Goal: Transaction & Acquisition: Purchase product/service

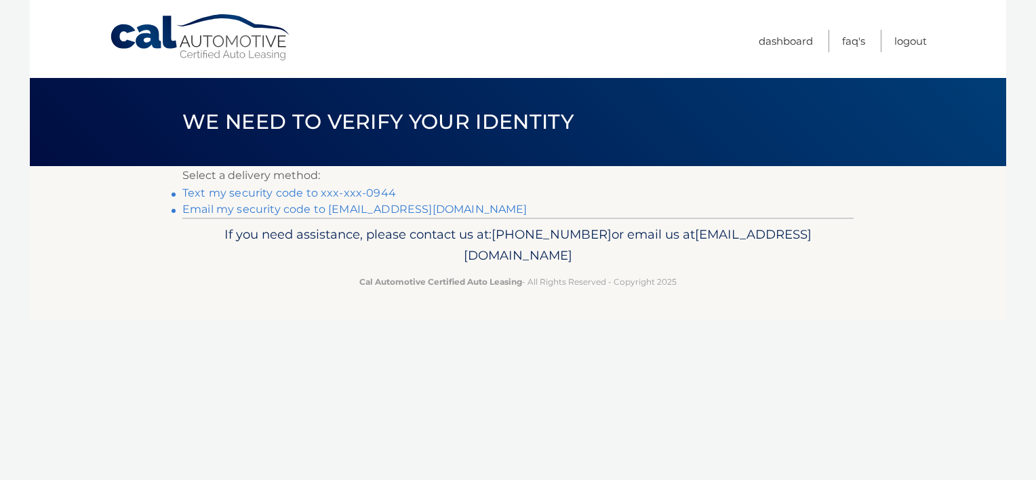
click at [267, 191] on link "Text my security code to xxx-xxx-0944" at bounding box center [289, 193] width 214 height 13
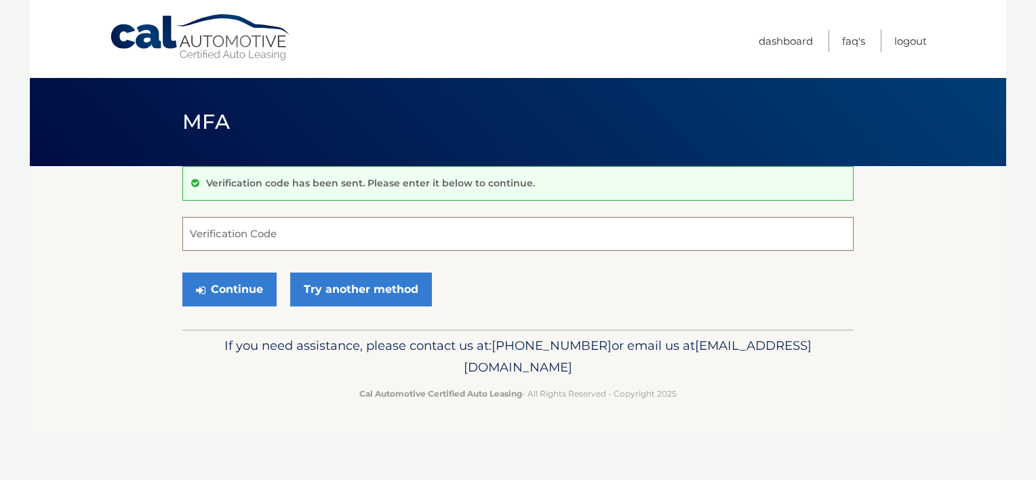
click at [277, 231] on input "Verification Code" at bounding box center [517, 234] width 671 height 34
type input "724157"
click at [250, 290] on button "Continue" at bounding box center [229, 290] width 94 height 34
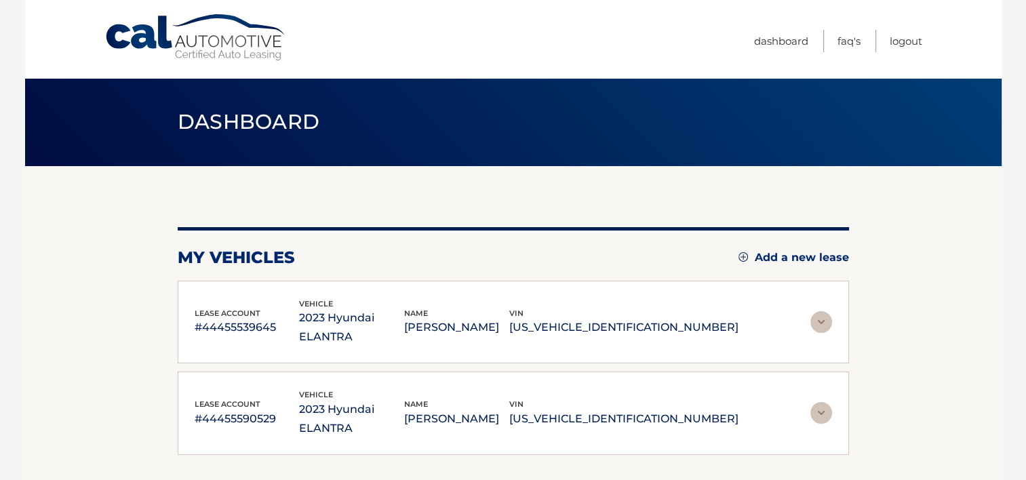
click at [827, 402] on img at bounding box center [822, 413] width 22 height 22
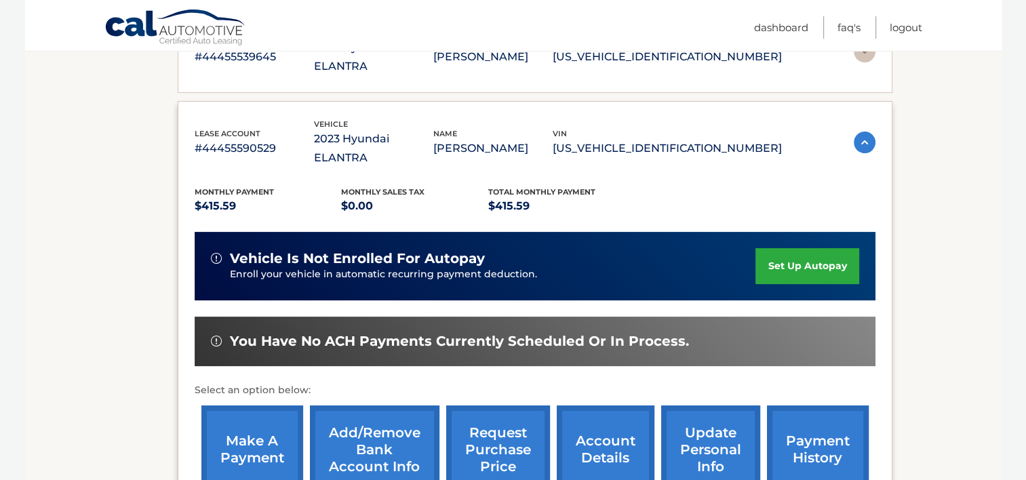
scroll to position [271, 0]
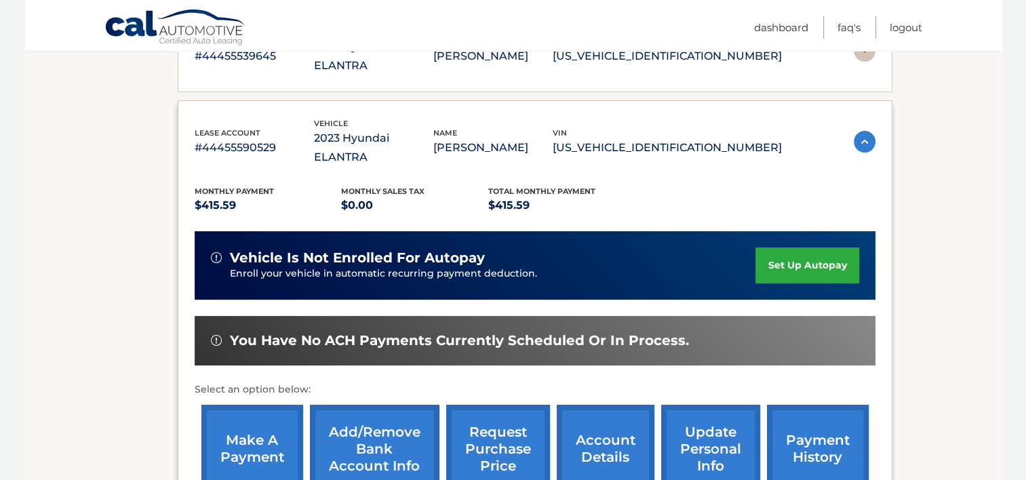
click at [254, 412] on link "make a payment" at bounding box center [252, 449] width 102 height 89
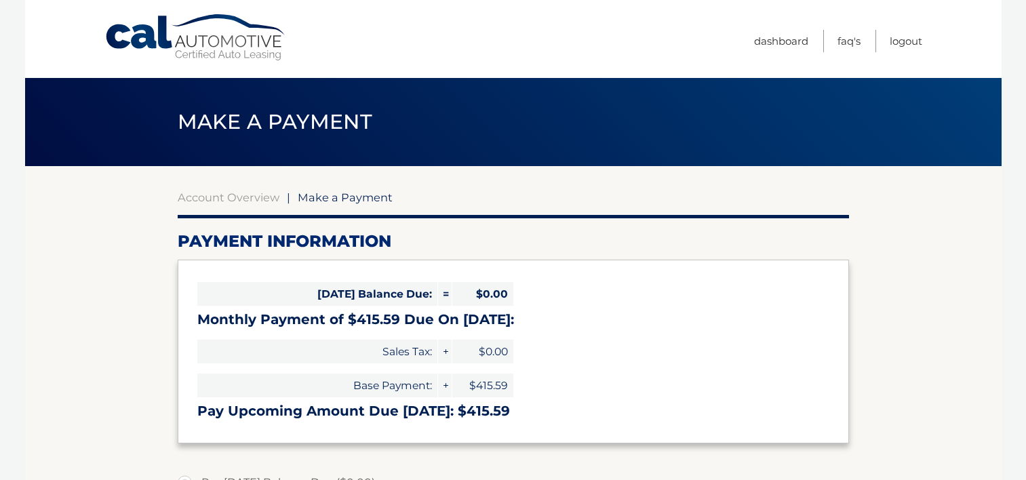
select select "ZDg1ZjA5ZTAtOTg1ZS00MDU0LTkxODYtZmUxZWFhOTQ4M2Ix"
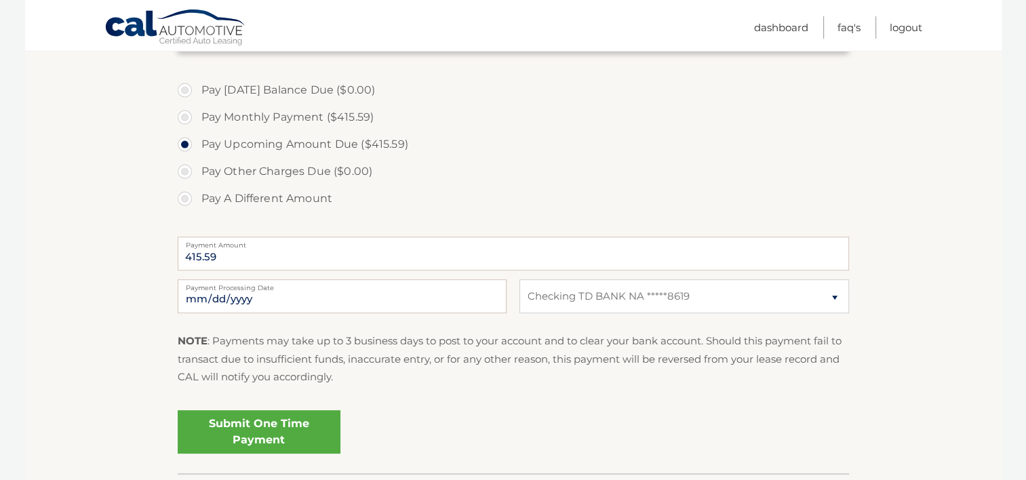
scroll to position [407, 0]
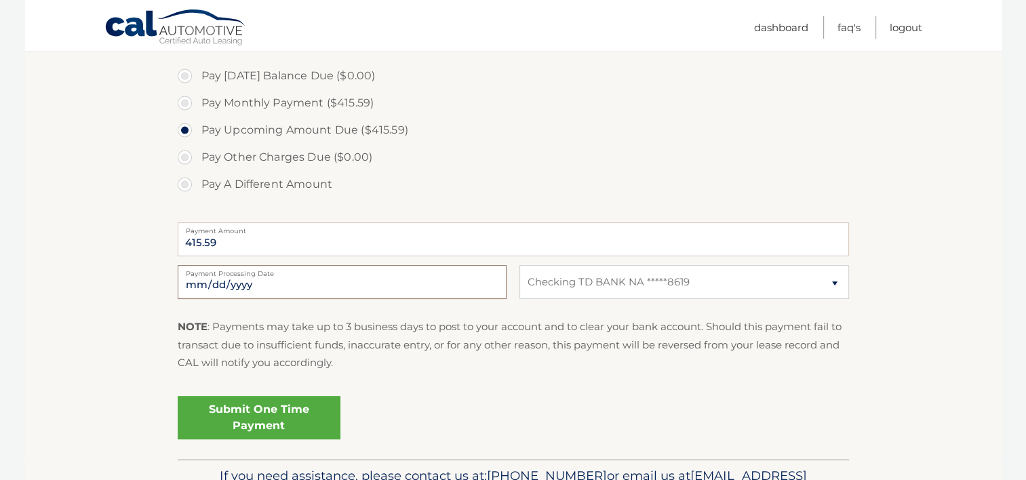
click at [252, 287] on input "2025-10-13" at bounding box center [342, 282] width 329 height 34
type input "2025-10-16"
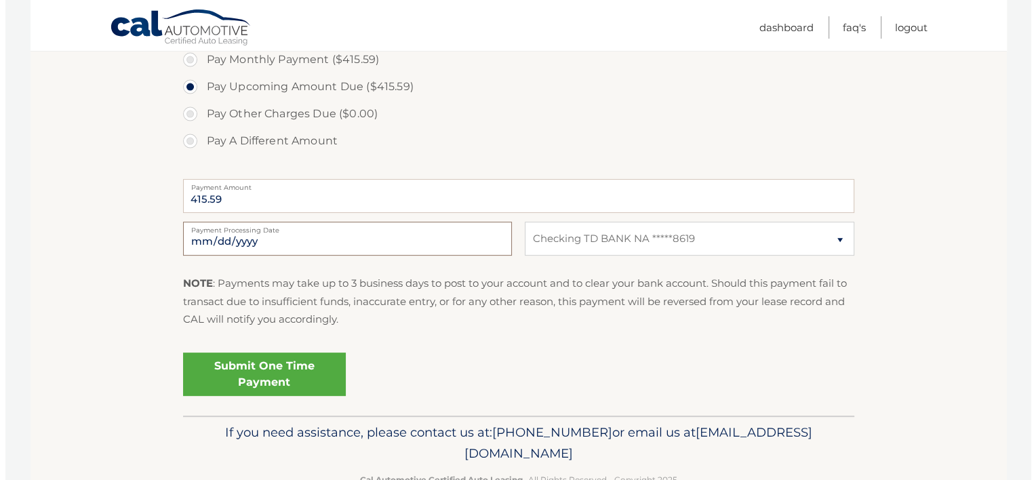
scroll to position [475, 0]
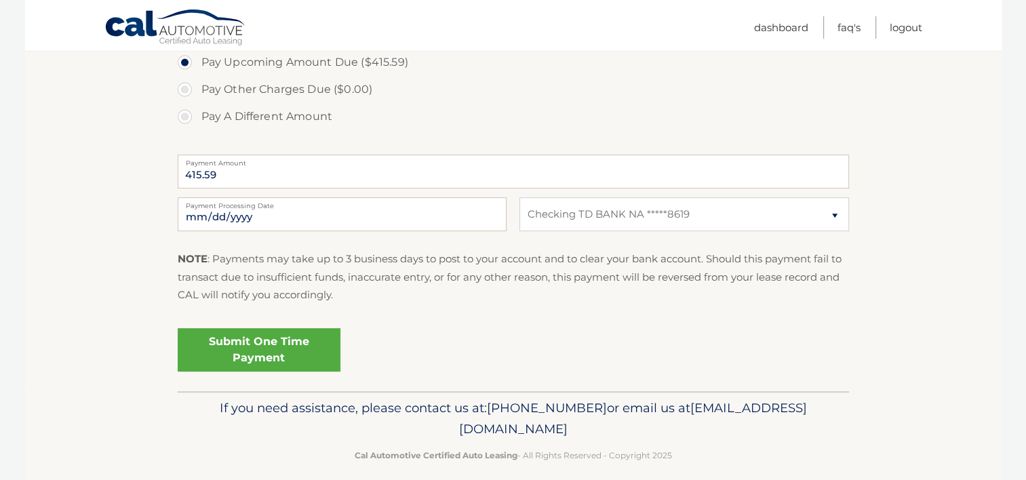
click at [280, 352] on link "Submit One Time Payment" at bounding box center [259, 349] width 163 height 43
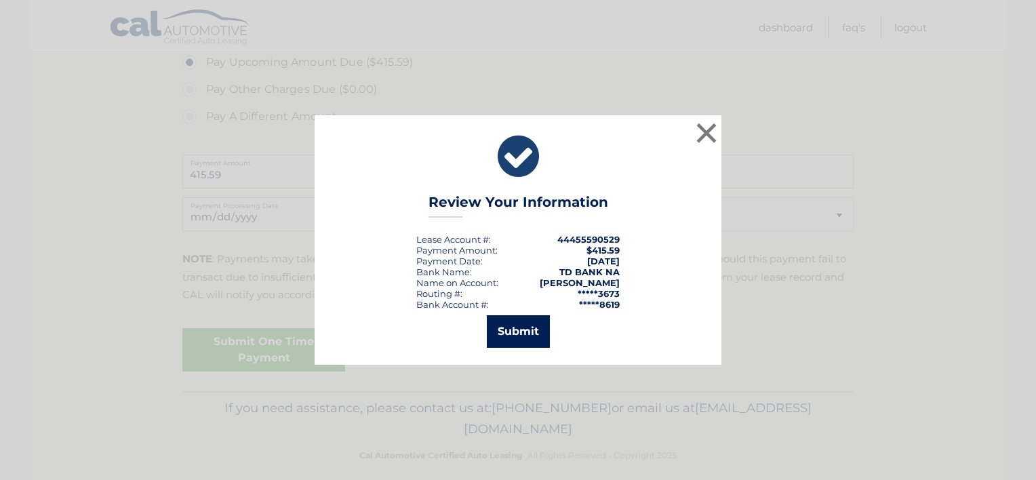
click at [513, 328] on button "Submit" at bounding box center [518, 331] width 63 height 33
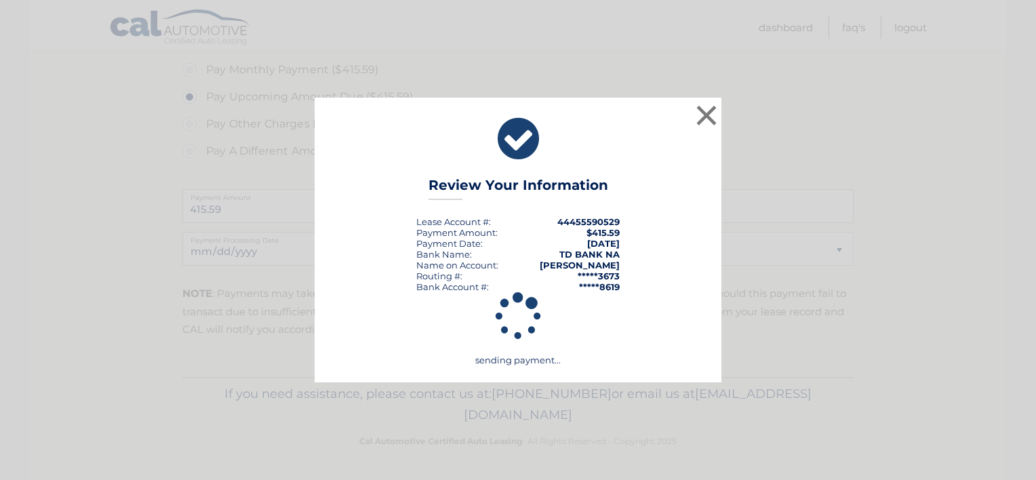
scroll to position [440, 0]
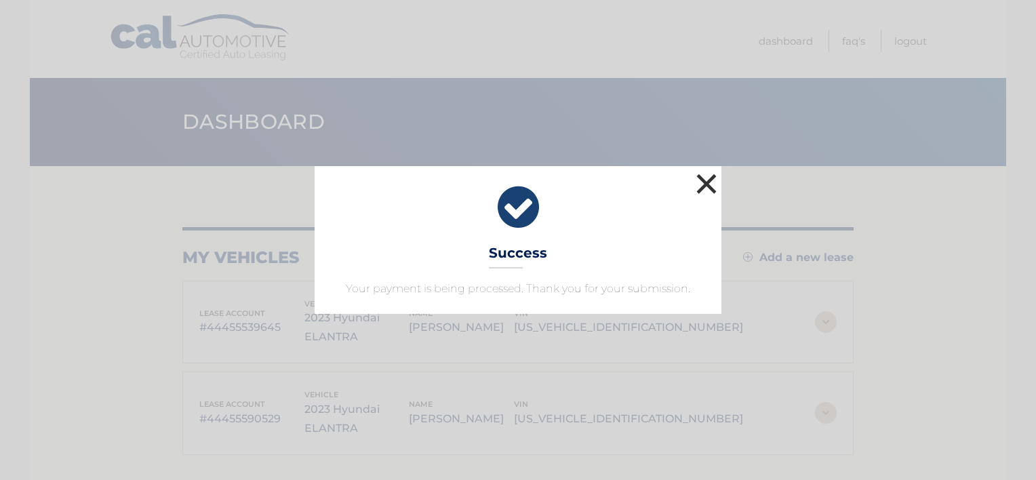
click at [703, 184] on button "×" at bounding box center [706, 183] width 27 height 27
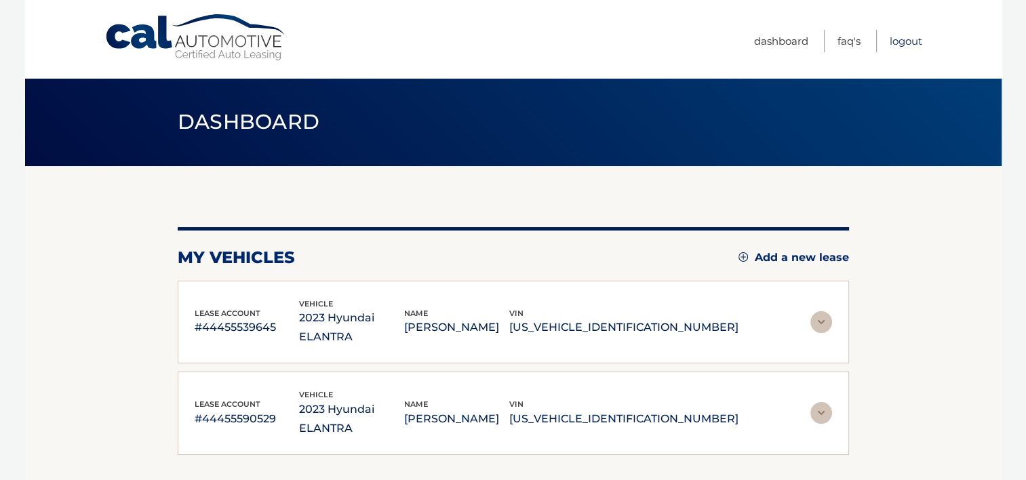
click at [903, 43] on link "Logout" at bounding box center [906, 41] width 33 height 22
